Goal: Information Seeking & Learning: Learn about a topic

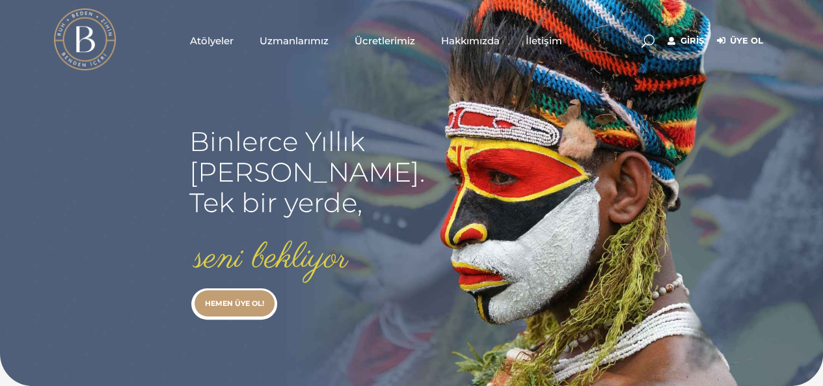
type input "[EMAIL_ADDRESS][DOMAIN_NAME]"
click at [690, 40] on link "Giriş" at bounding box center [686, 41] width 36 height 16
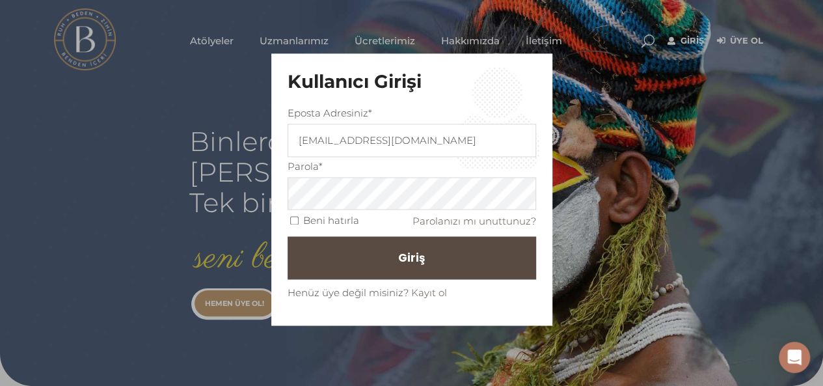
click at [296, 221] on input "Beni hatırla" at bounding box center [294, 221] width 8 height 8
checkbox input "true"
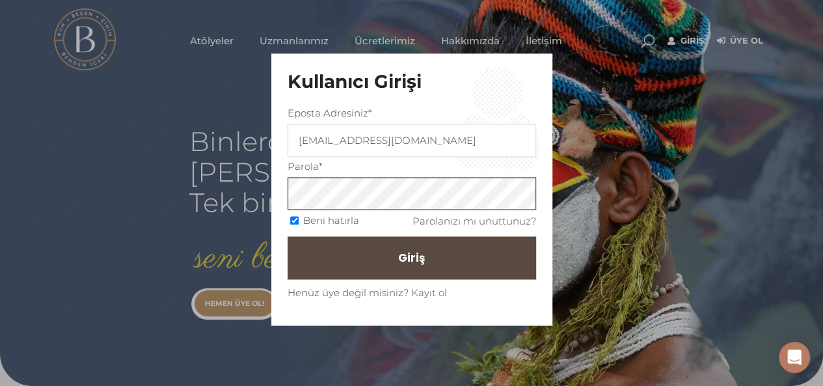
click at [268, 187] on div "Kullanıcı Girişi Eposta Adresiniz* elcinakcadag@gmail.com Parola* Beni hatırla …" at bounding box center [411, 193] width 823 height 386
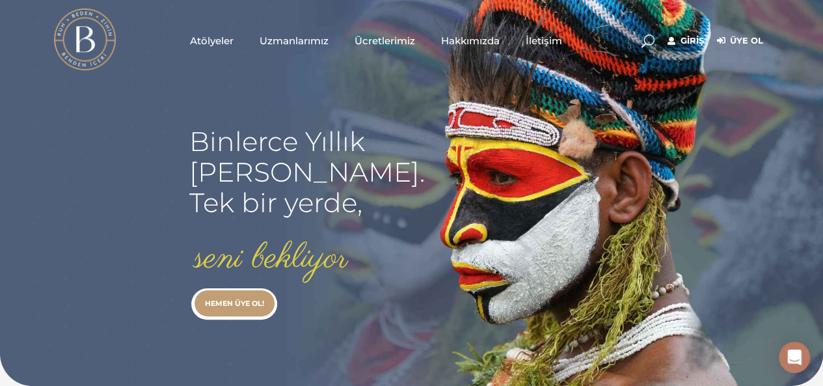
click at [685, 37] on link "Giriş" at bounding box center [686, 41] width 36 height 16
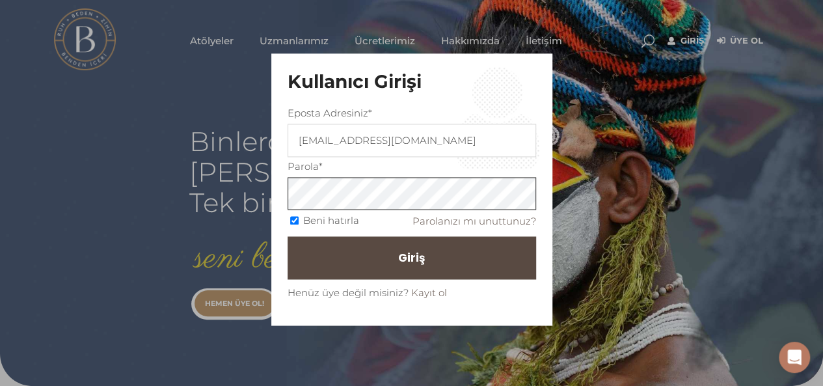
click at [277, 196] on div "Kullanıcı Girişi Eposta Adresiniz* elcinakcadag@gmail.com Parola* Beni hatırla …" at bounding box center [411, 189] width 281 height 272
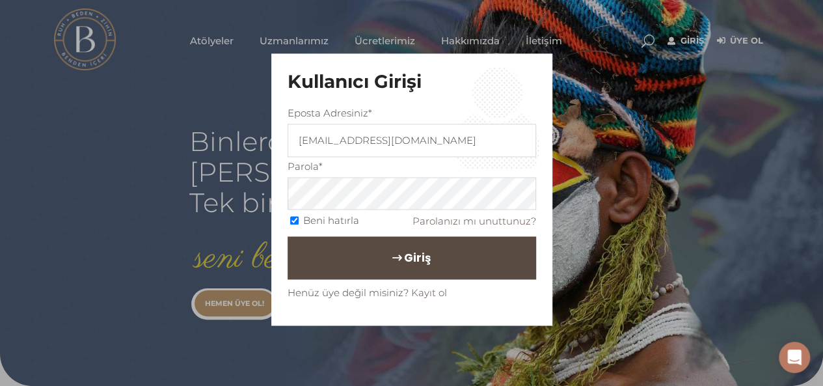
click at [364, 265] on button "Giriş" at bounding box center [412, 257] width 249 height 43
click at [415, 256] on span "Giriş" at bounding box center [417, 258] width 27 height 22
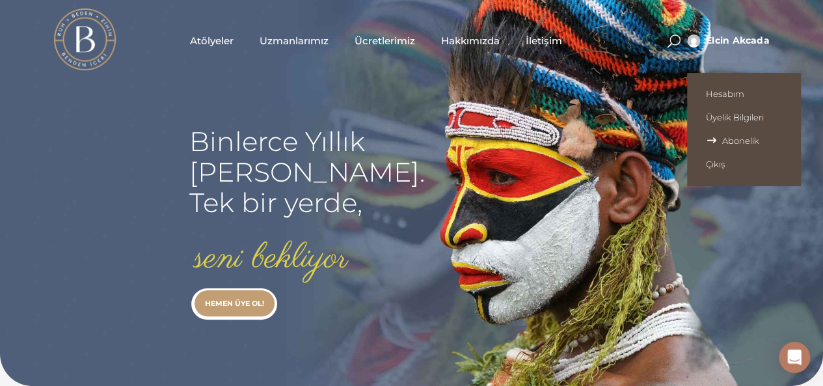
click at [724, 136] on span "Abonelik" at bounding box center [744, 140] width 76 height 10
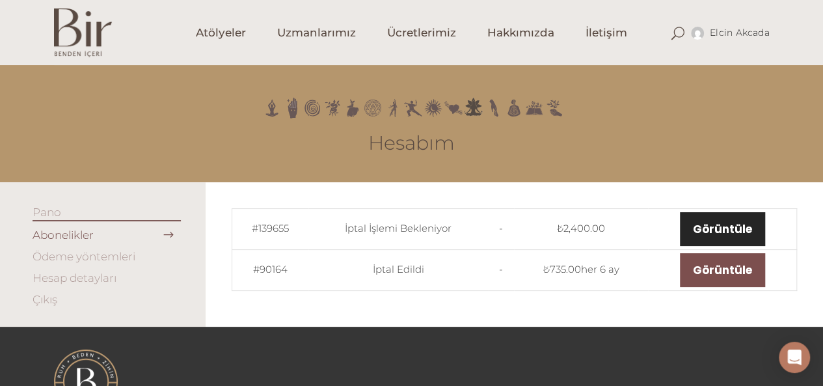
click at [699, 223] on link "Görüntüle" at bounding box center [722, 229] width 85 height 34
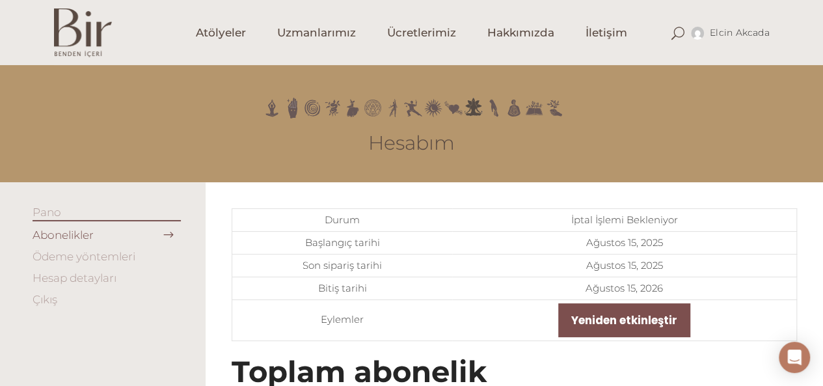
click at [77, 277] on link "Hesap detayları" at bounding box center [75, 277] width 84 height 13
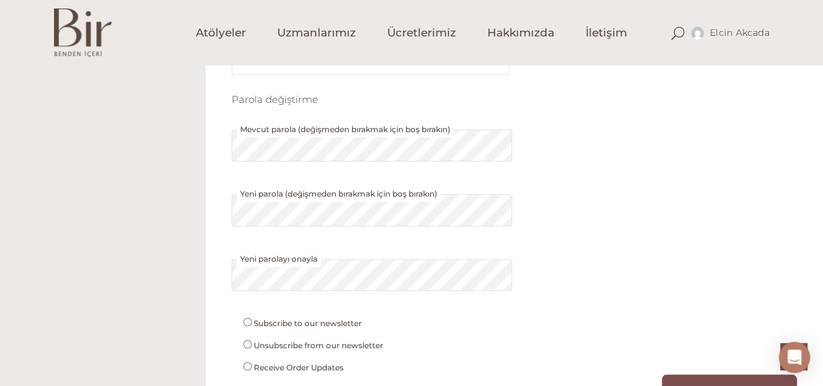
scroll to position [521, 0]
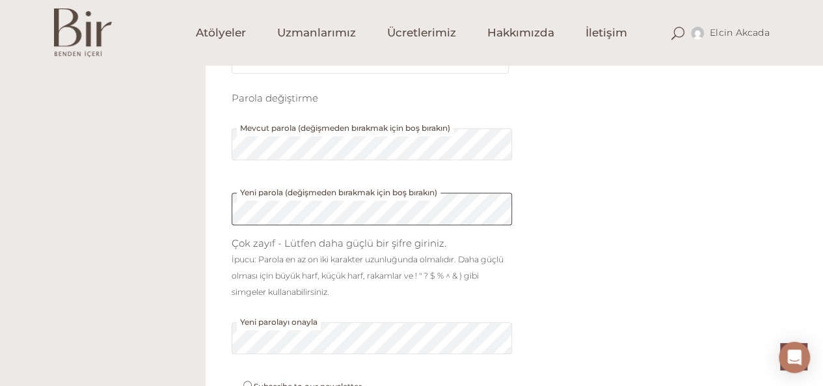
click at [211, 221] on div "Dosya seç Profil Fotoğrafı Yükle İzin verilen maksimum dosya boyutu: 186499KB. …" at bounding box center [515, 80] width 618 height 836
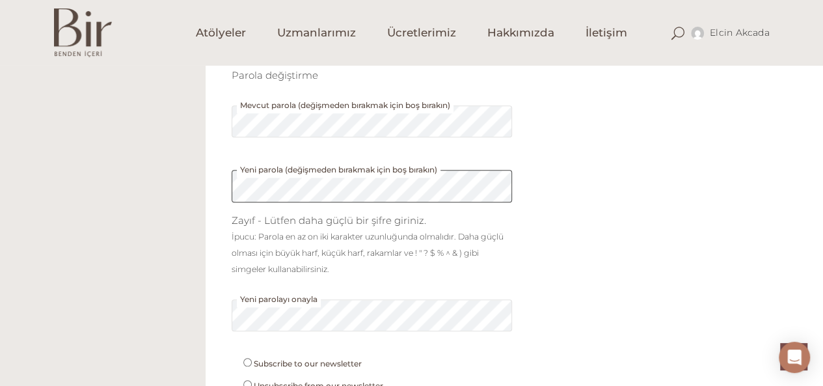
scroll to position [716, 0]
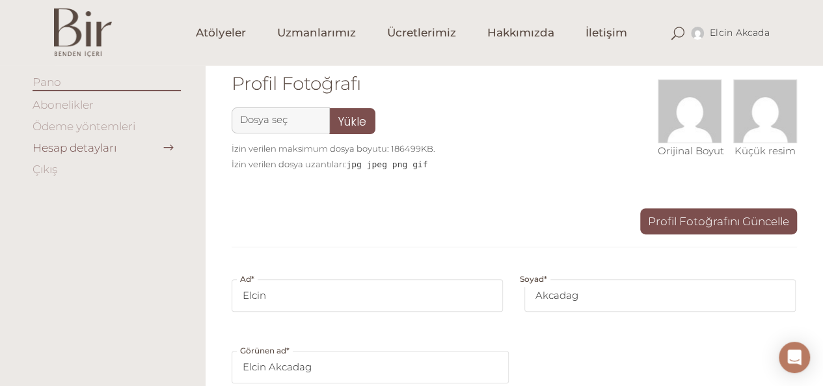
scroll to position [0, 0]
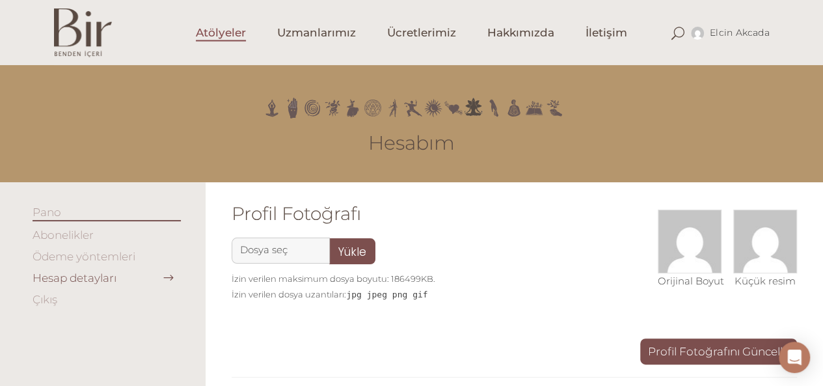
click at [208, 35] on span "Atölyeler" at bounding box center [221, 32] width 50 height 15
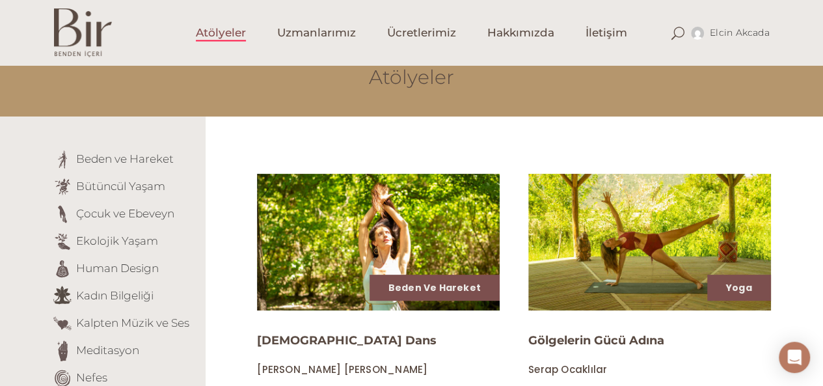
scroll to position [130, 0]
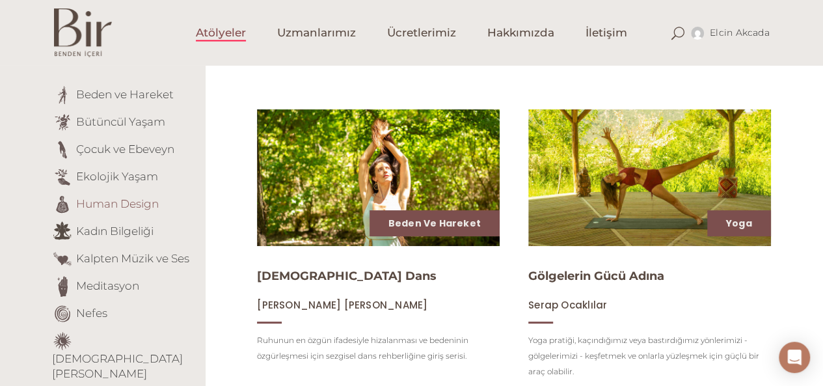
click at [133, 204] on link "Human Design" at bounding box center [117, 203] width 83 height 13
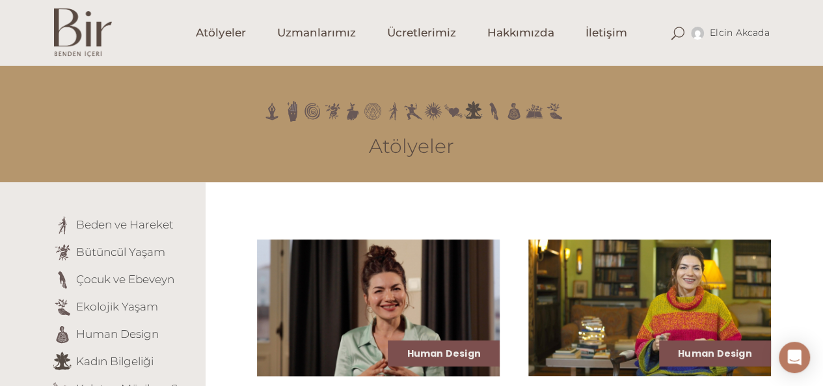
scroll to position [195, 0]
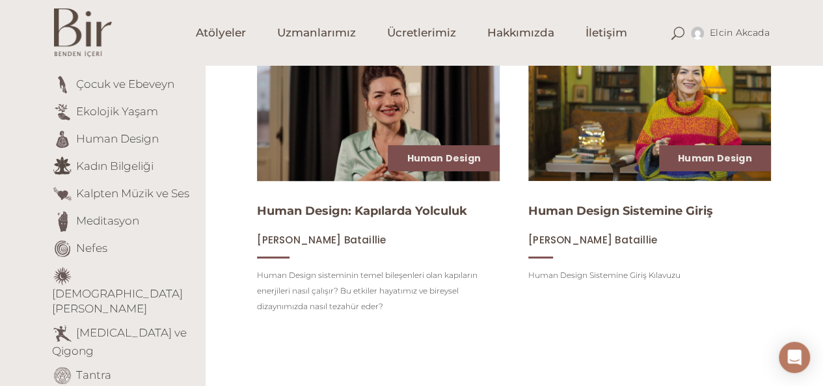
click at [351, 116] on img at bounding box center [379, 112] width 250 height 141
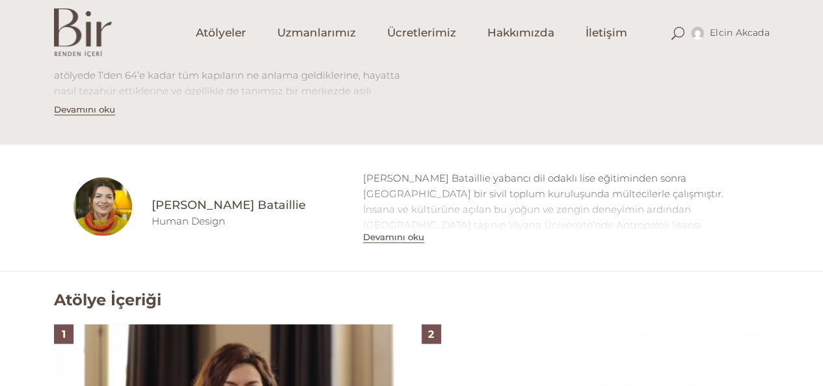
scroll to position [716, 0]
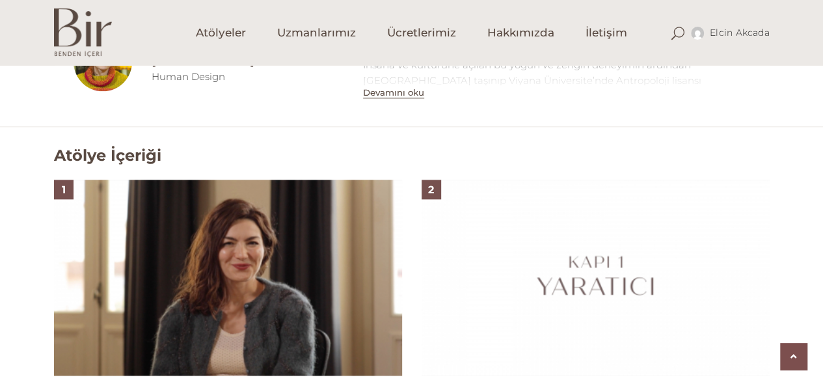
click at [272, 245] on img at bounding box center [228, 278] width 348 height 196
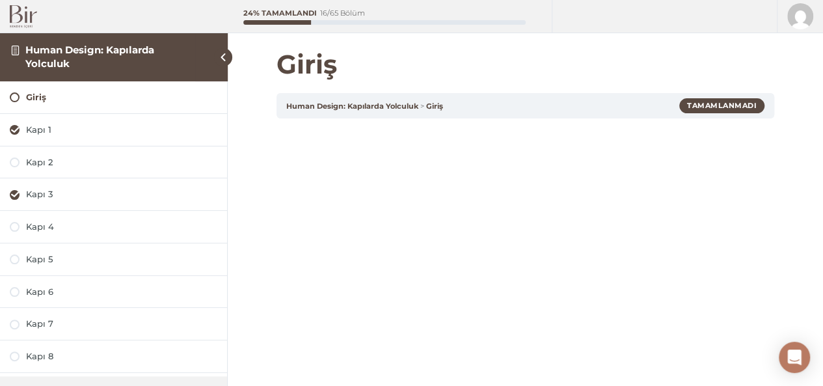
click at [108, 54] on link "Human Design: Kapılarda Yolculuk" at bounding box center [89, 56] width 129 height 25
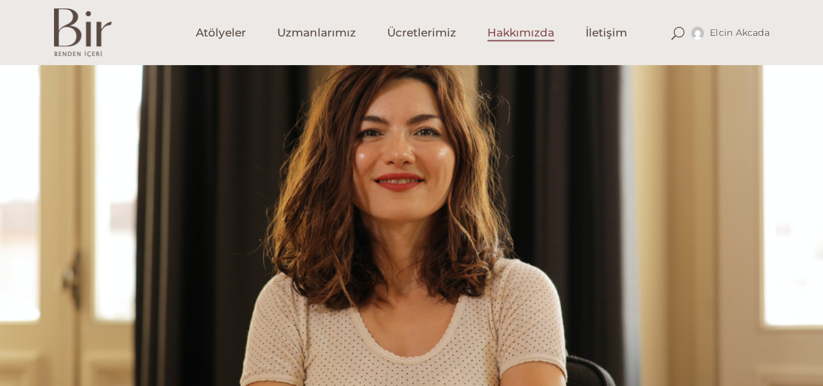
click at [517, 37] on span "Hakkımızda" at bounding box center [521, 32] width 67 height 15
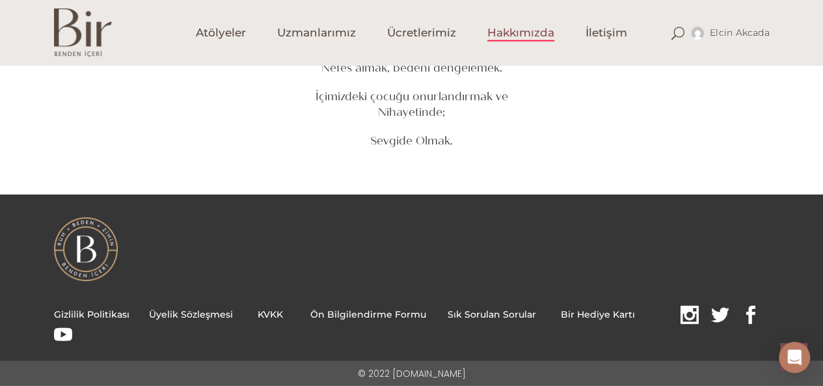
scroll to position [1895, 0]
click at [62, 329] on span at bounding box center [63, 335] width 18 height 20
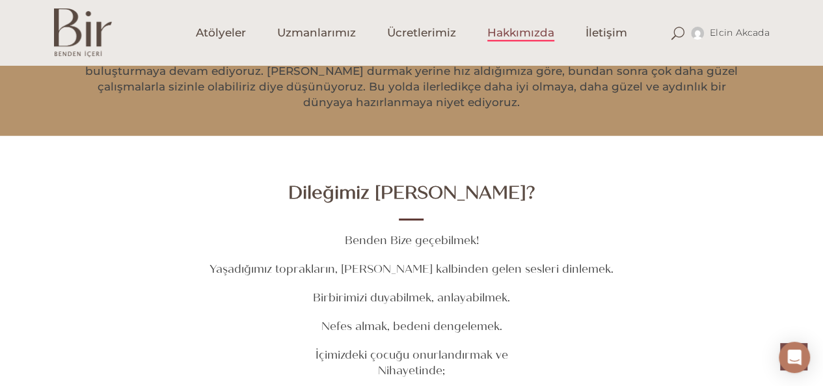
scroll to position [1570, 0]
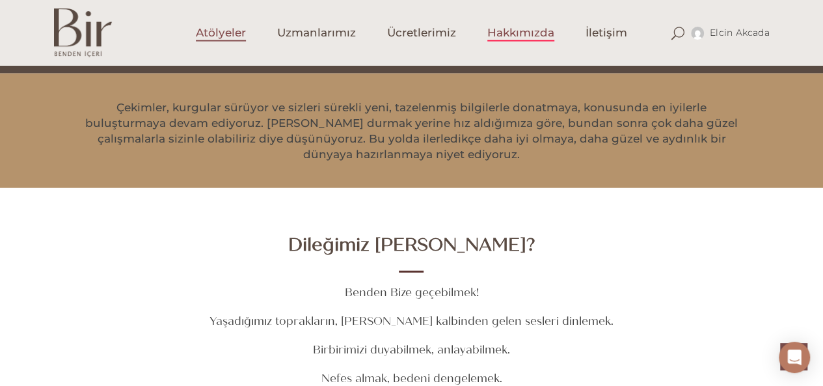
click at [217, 33] on span "Atölyeler" at bounding box center [221, 32] width 50 height 15
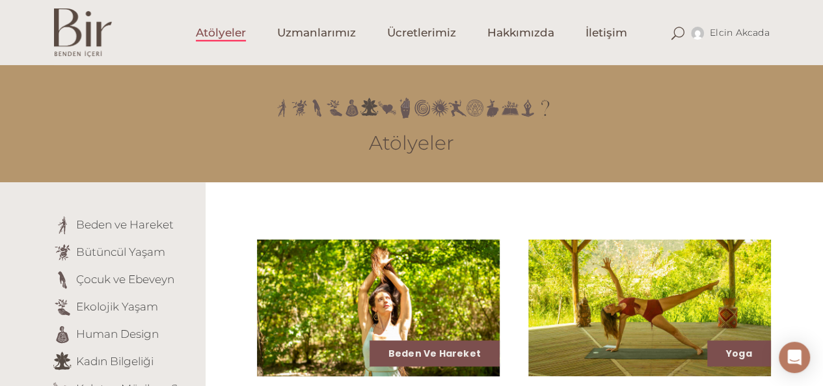
click at [298, 260] on img at bounding box center [379, 308] width 250 height 141
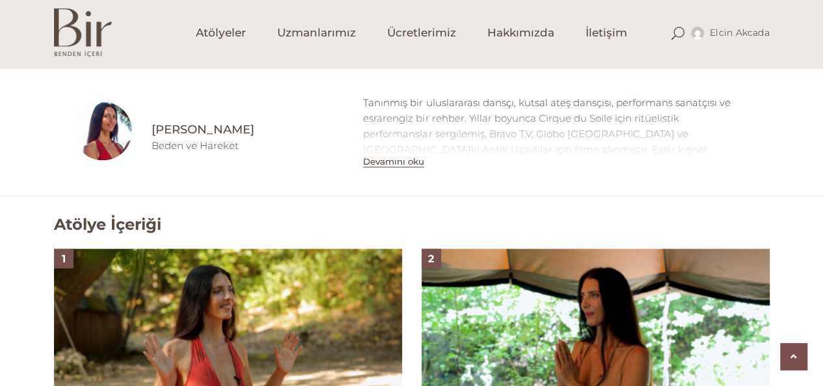
scroll to position [716, 0]
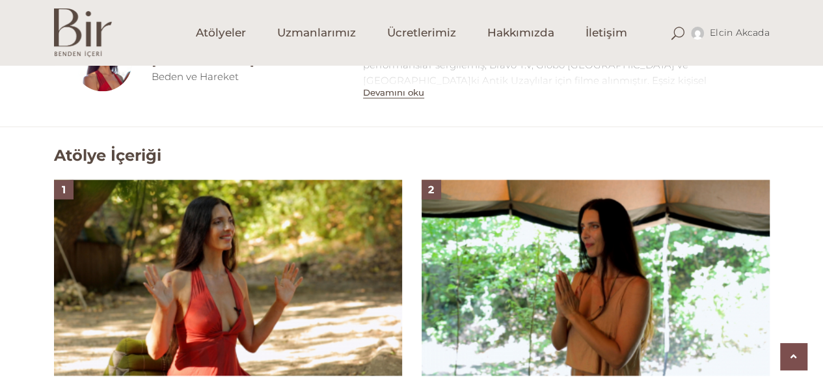
click at [245, 262] on img at bounding box center [228, 278] width 348 height 196
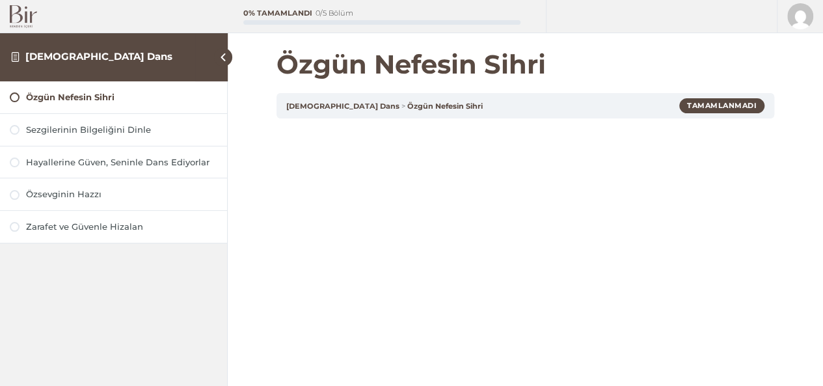
click at [407, 105] on link "Özgün Nefesin Sihri" at bounding box center [445, 106] width 76 height 9
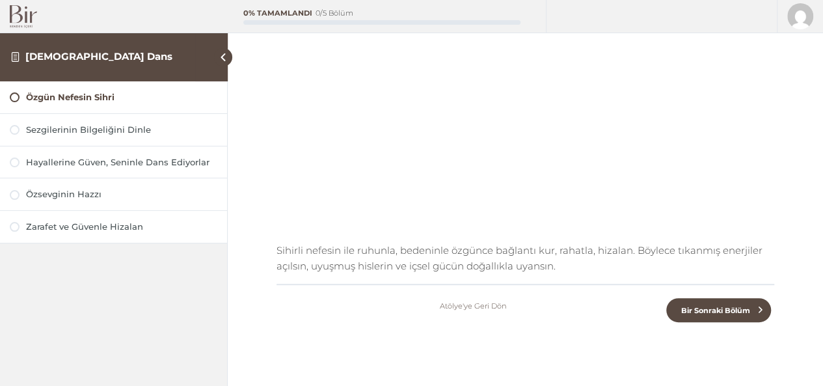
scroll to position [253, 0]
